Goal: Information Seeking & Learning: Find specific fact

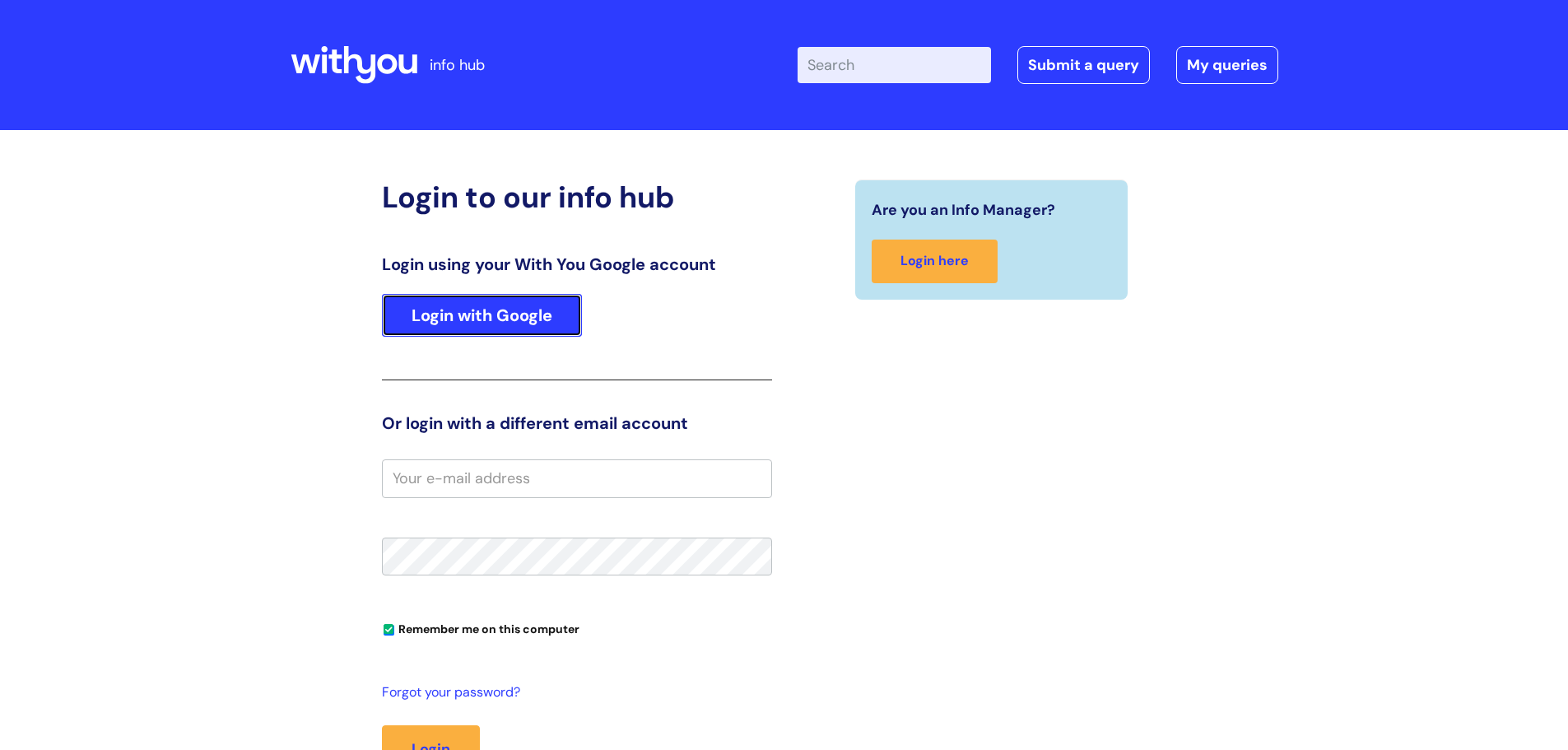
click at [458, 312] on link "Login with Google" at bounding box center [482, 316] width 200 height 43
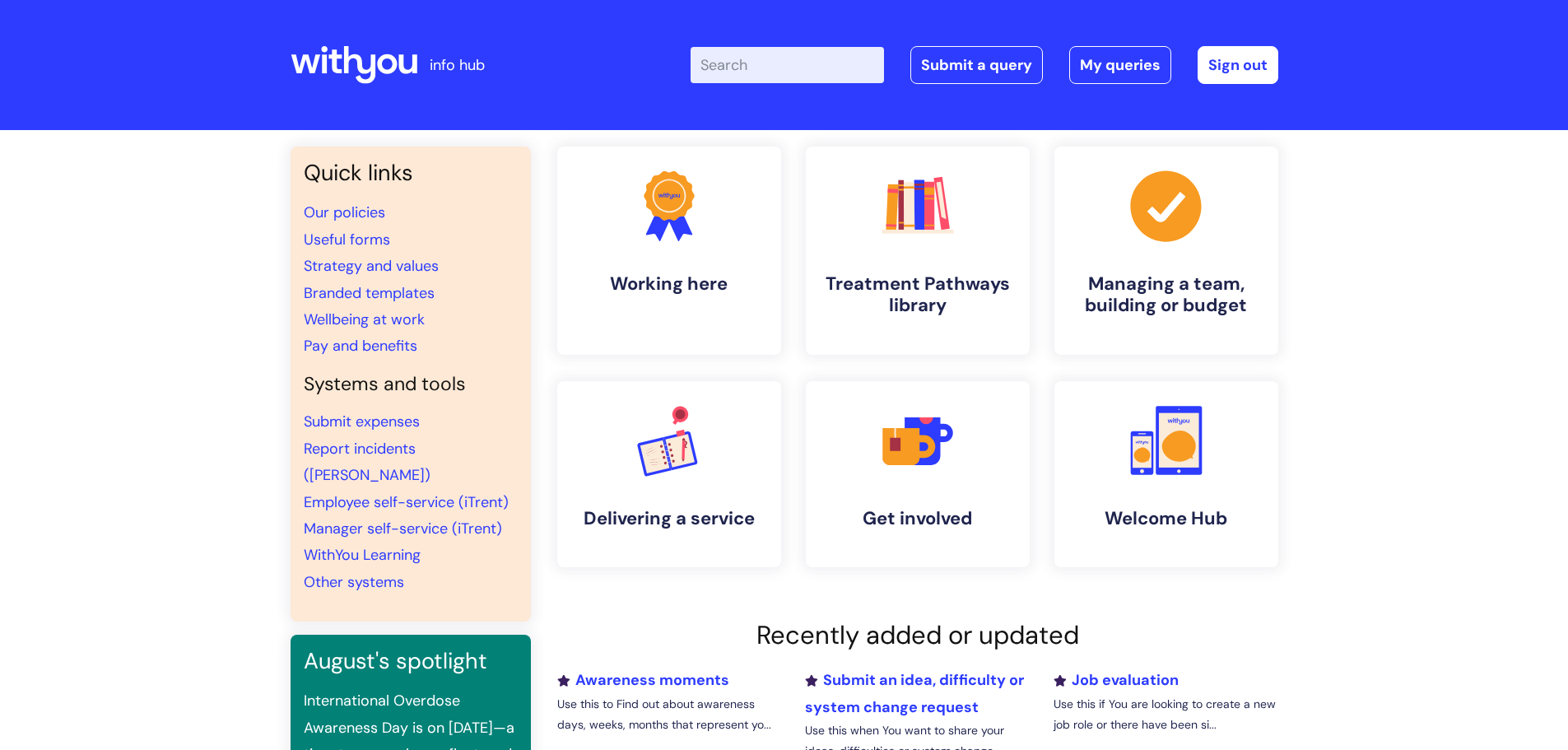
click at [791, 68] on input "Enter your search term here..." at bounding box center [787, 64] width 193 height 36
type input "volunteering"
click button "Search" at bounding box center [0, 0] width 0 height 0
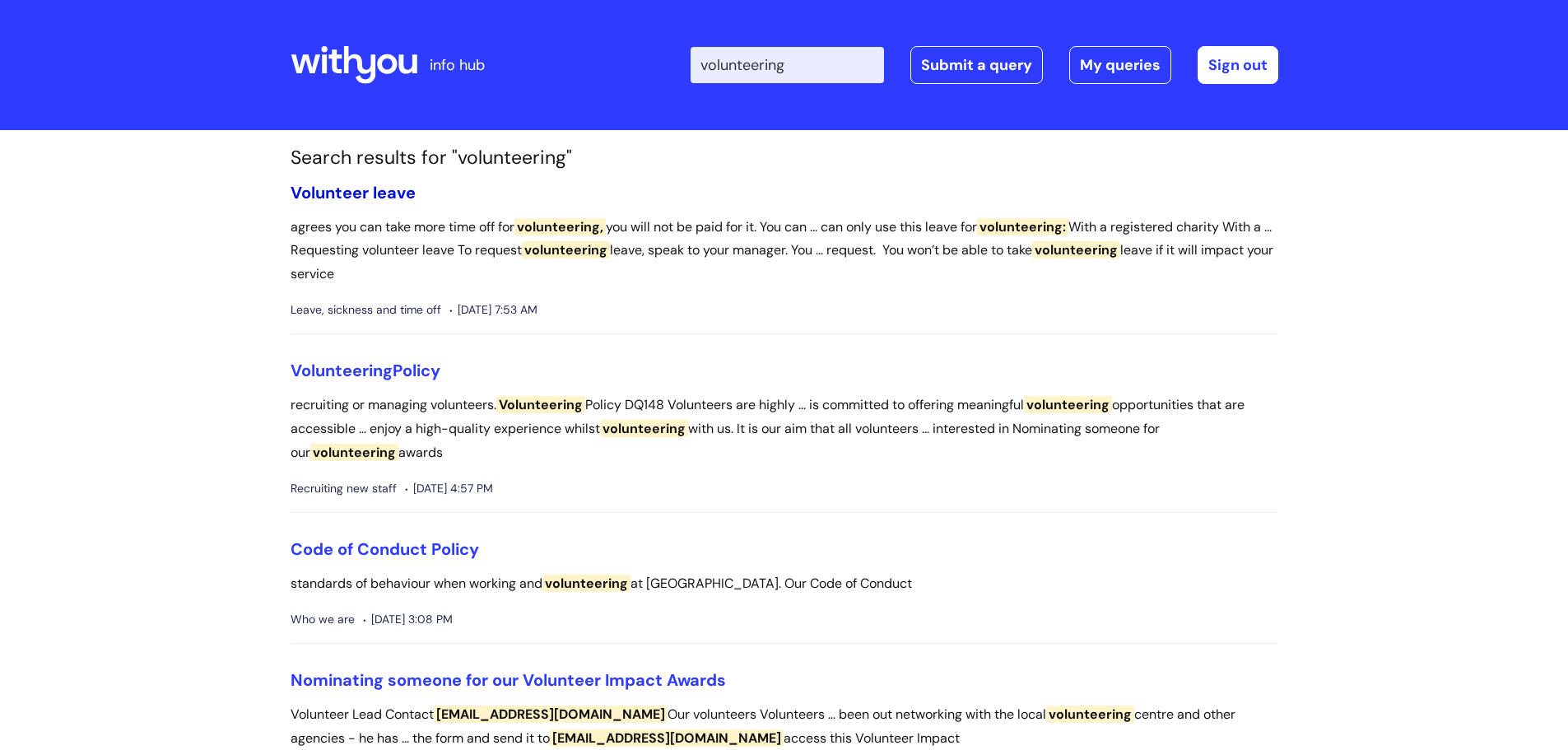
click at [386, 197] on link "Volunteer leave" at bounding box center [353, 192] width 125 height 21
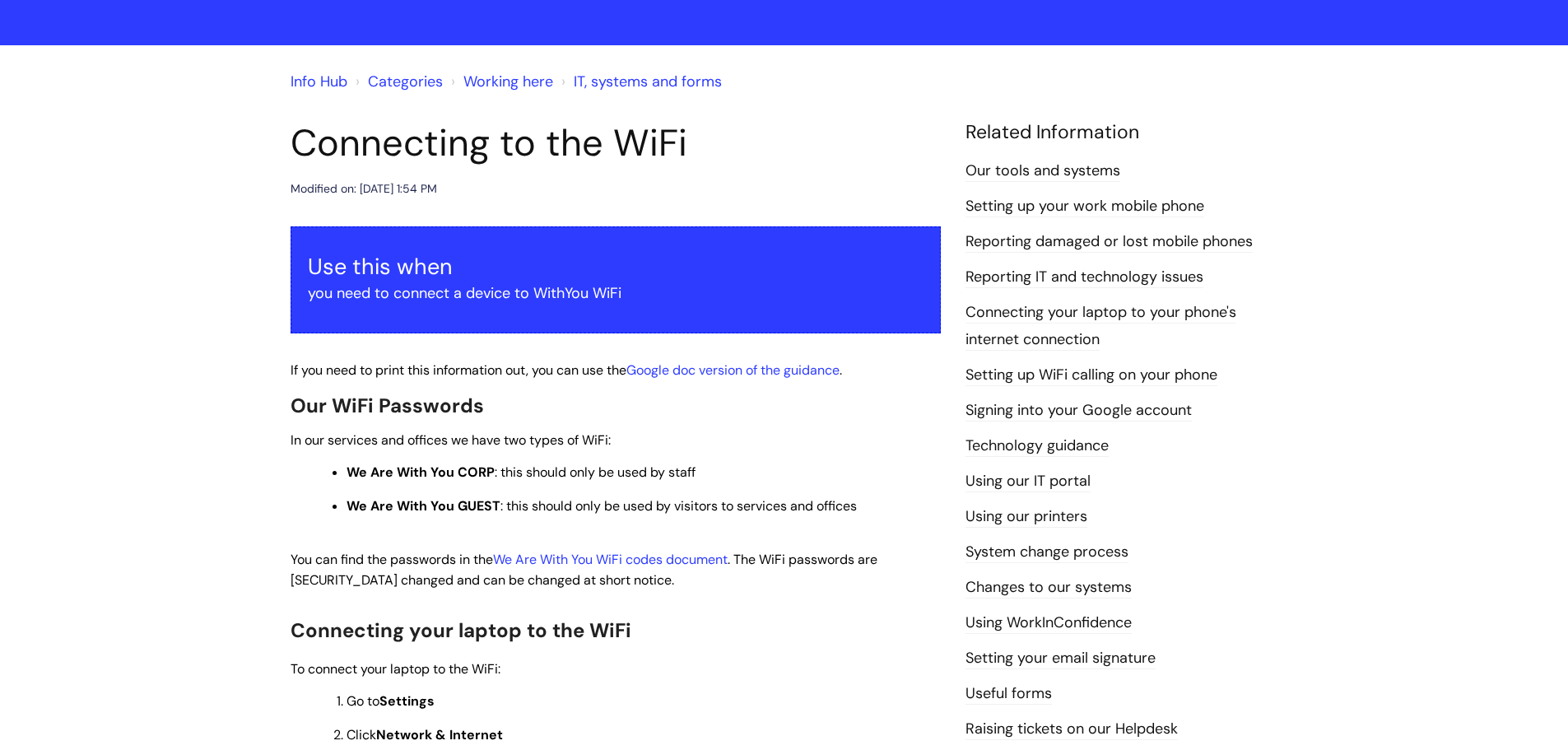
scroll to position [329, 0]
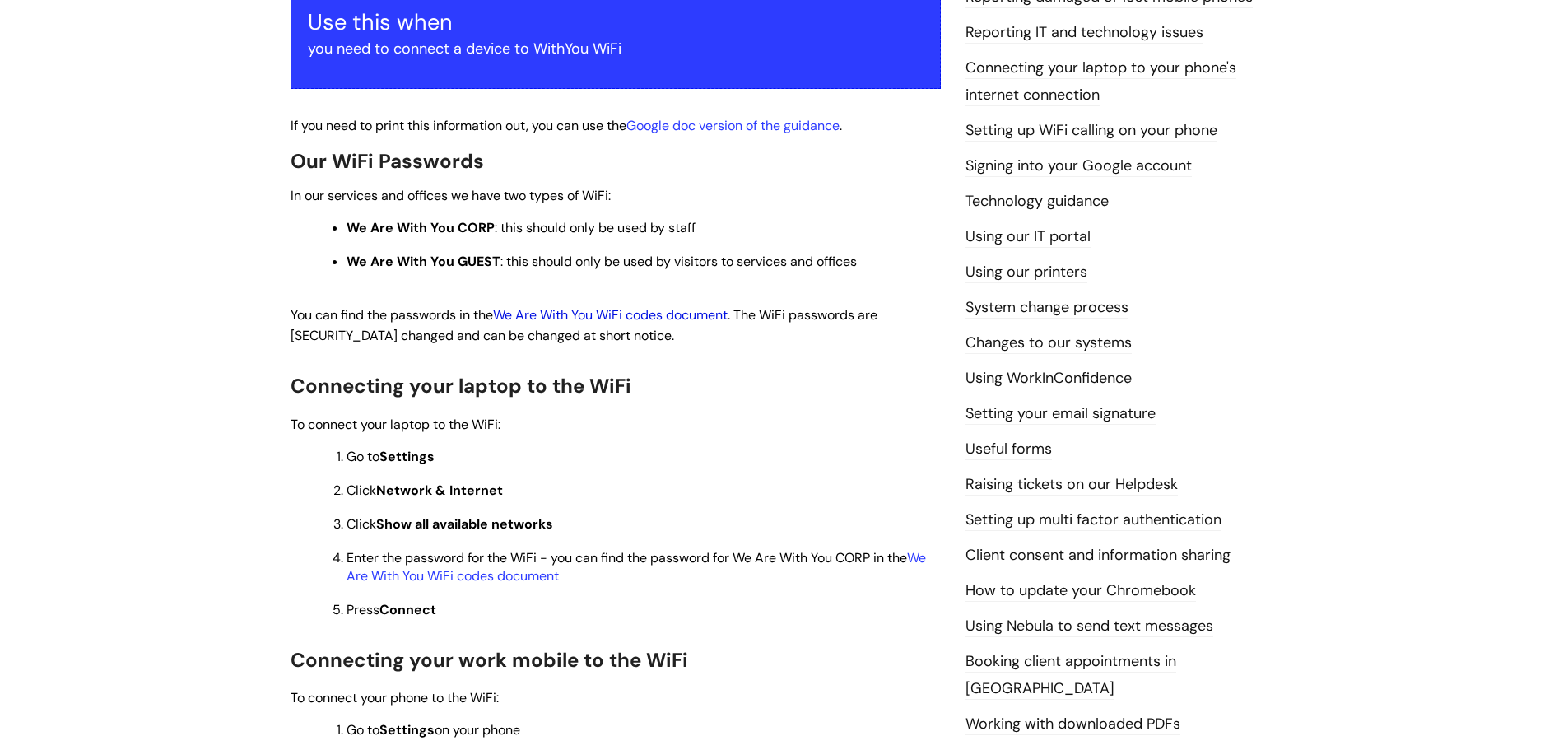
click at [576, 315] on link "We Are With You WiFi codes document" at bounding box center [610, 314] width 234 height 17
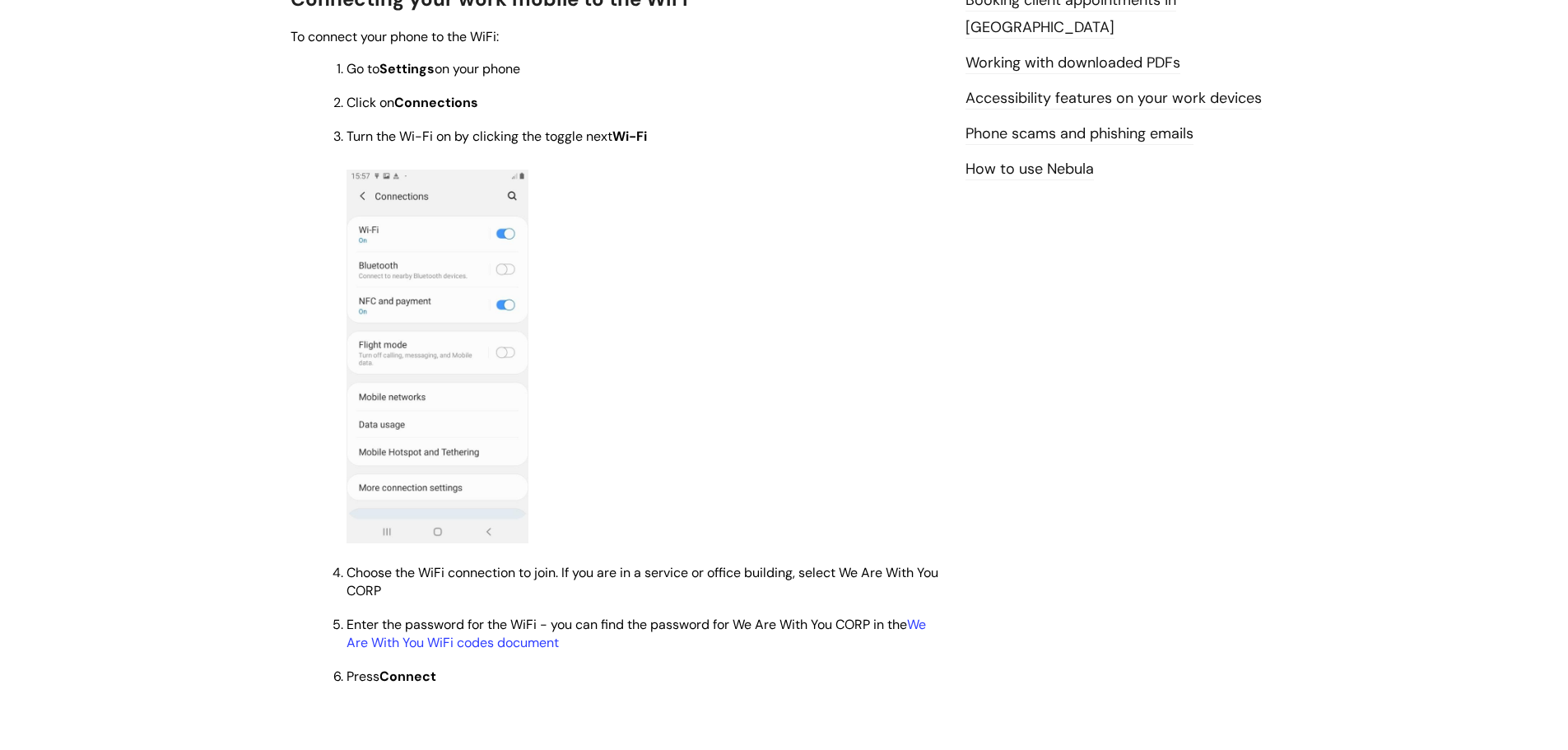
scroll to position [1070, 0]
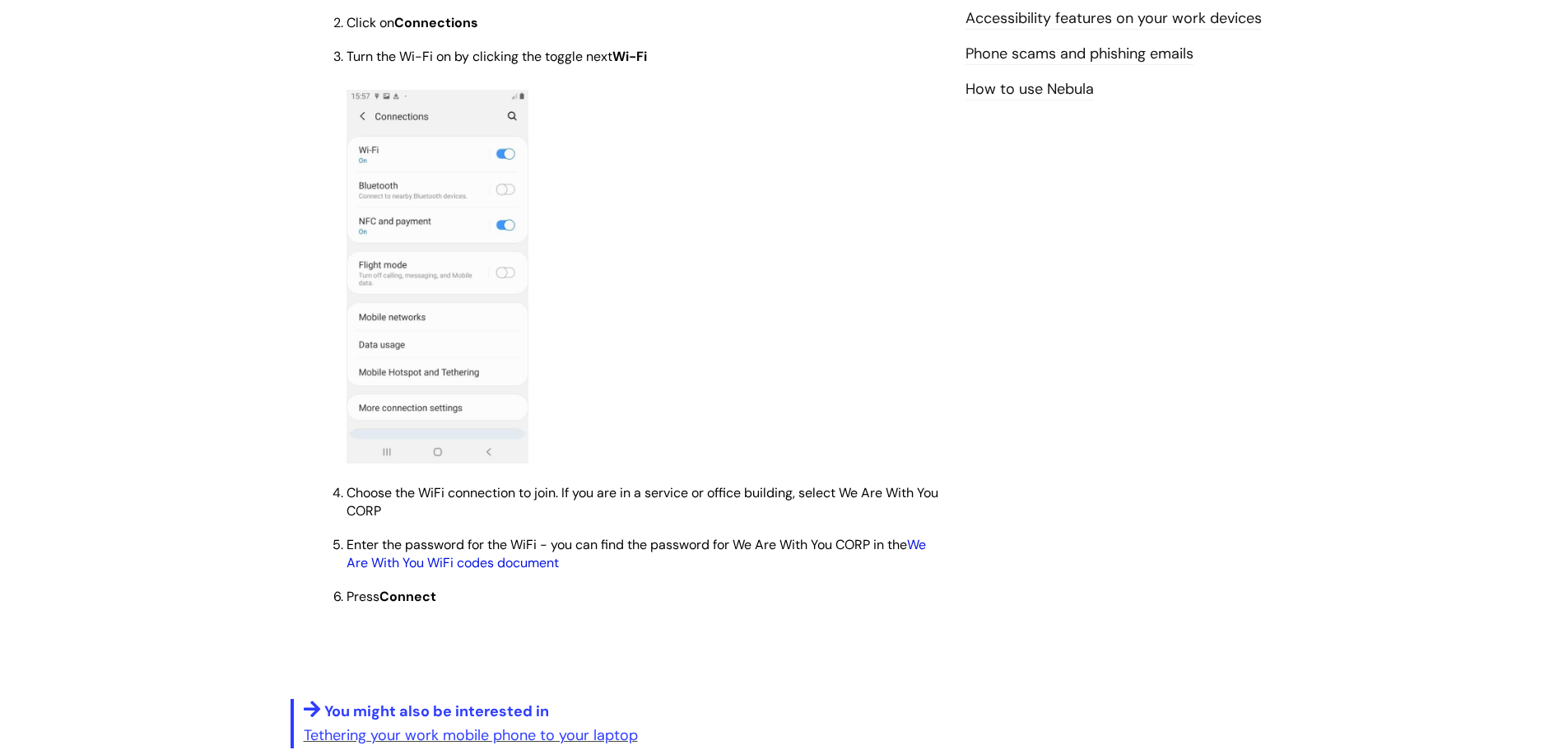
click at [421, 562] on link "We Are With You WiFi codes document" at bounding box center [636, 554] width 580 height 36
